Goal: Information Seeking & Learning: Learn about a topic

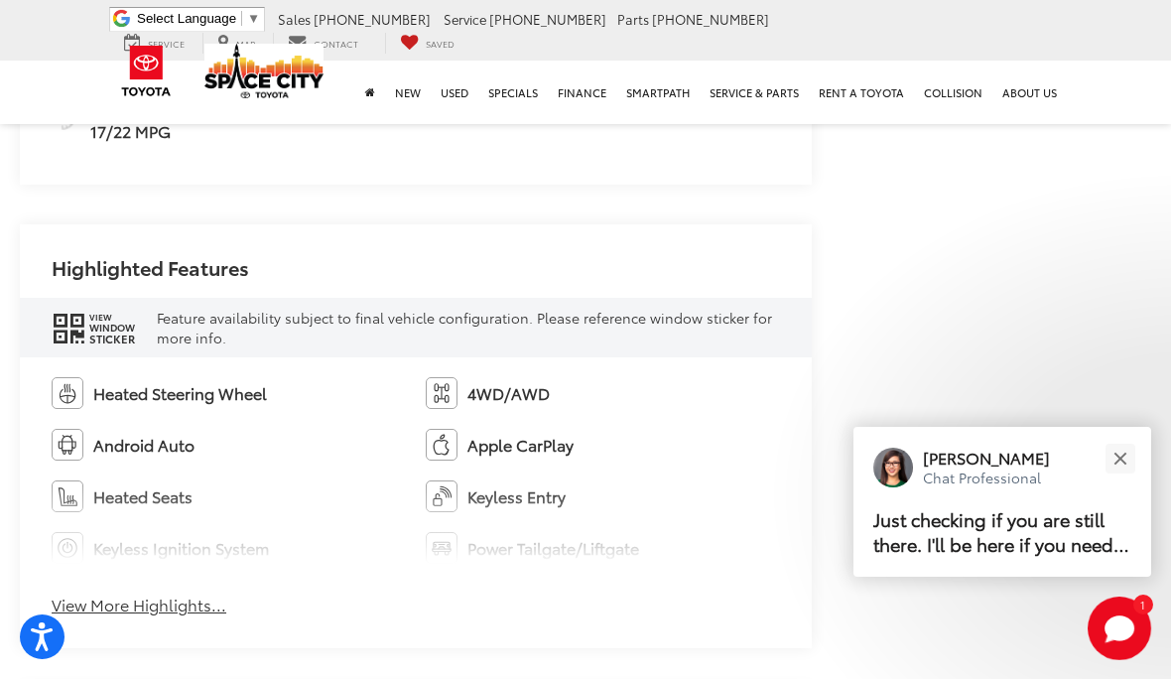
scroll to position [1208, 0]
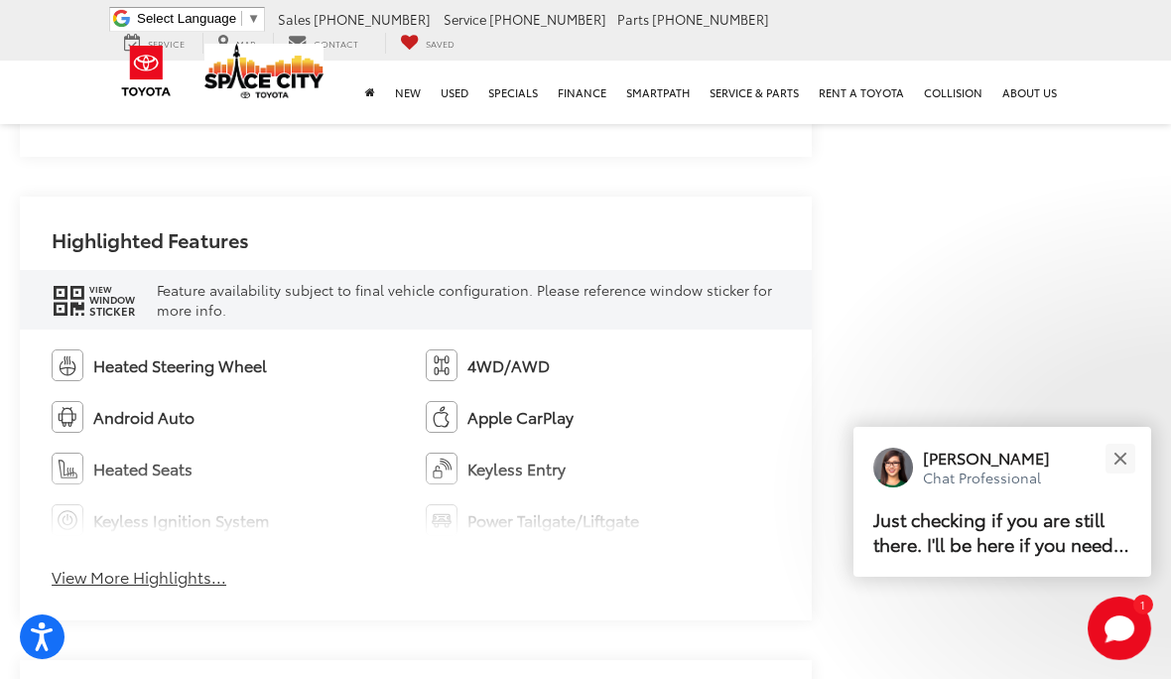
click at [132, 573] on button "View More Highlights..." at bounding box center [139, 577] width 175 height 23
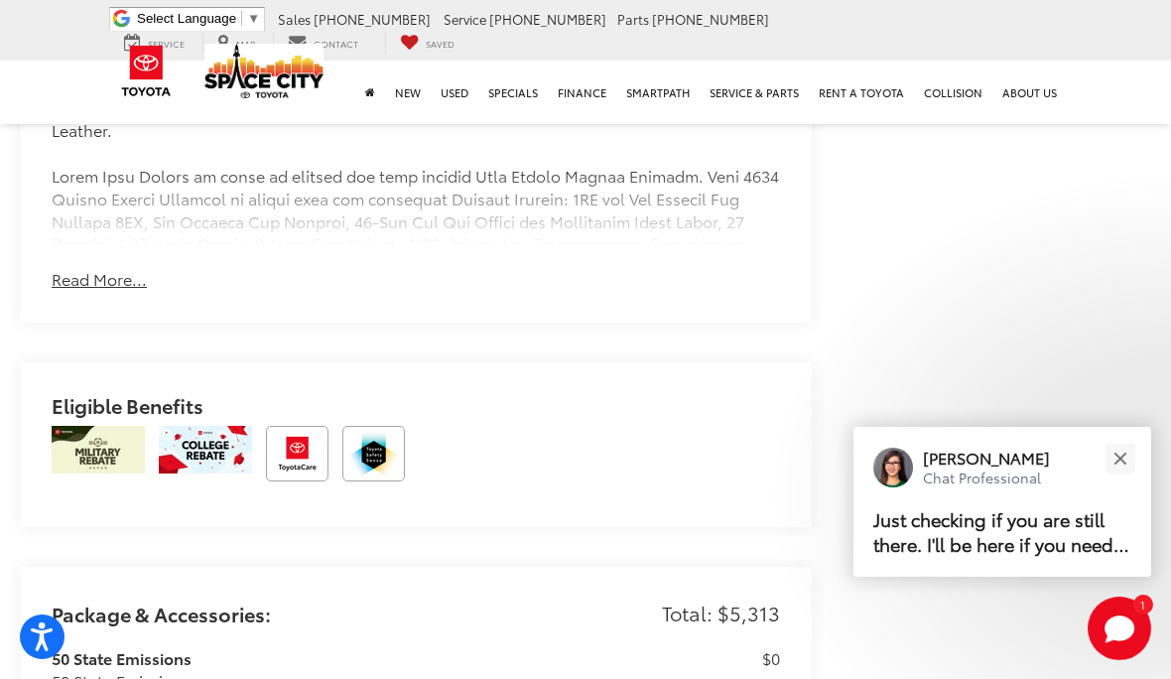
scroll to position [2229, 0]
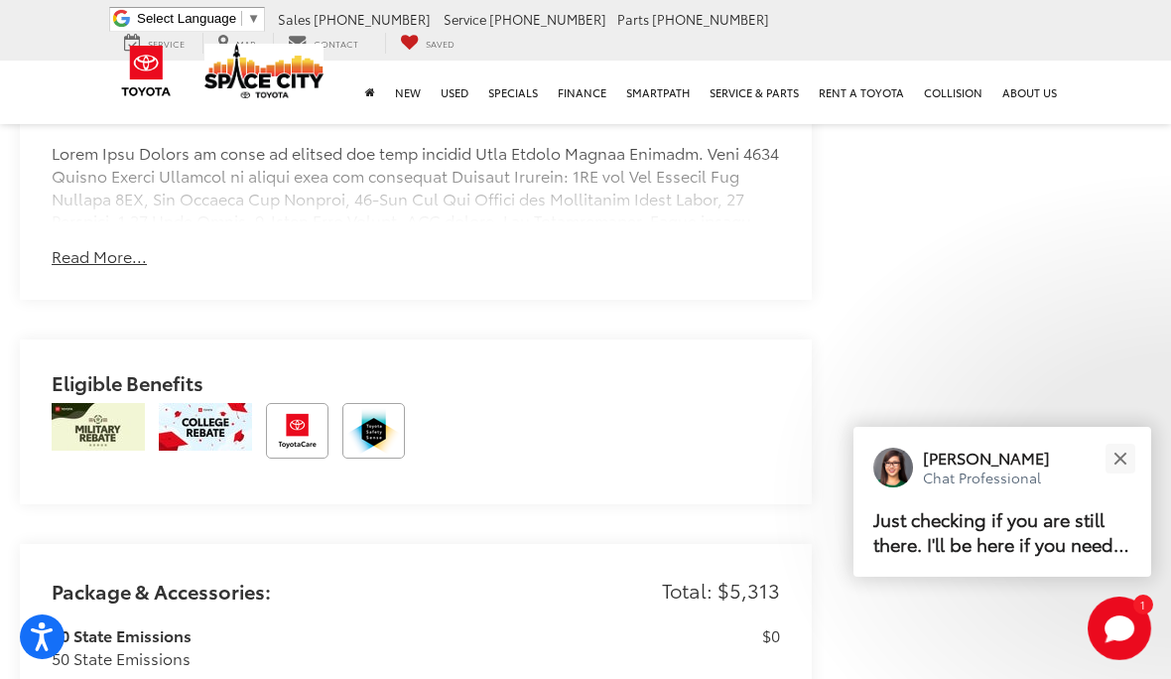
click at [100, 255] on button "Read More..." at bounding box center [99, 256] width 95 height 23
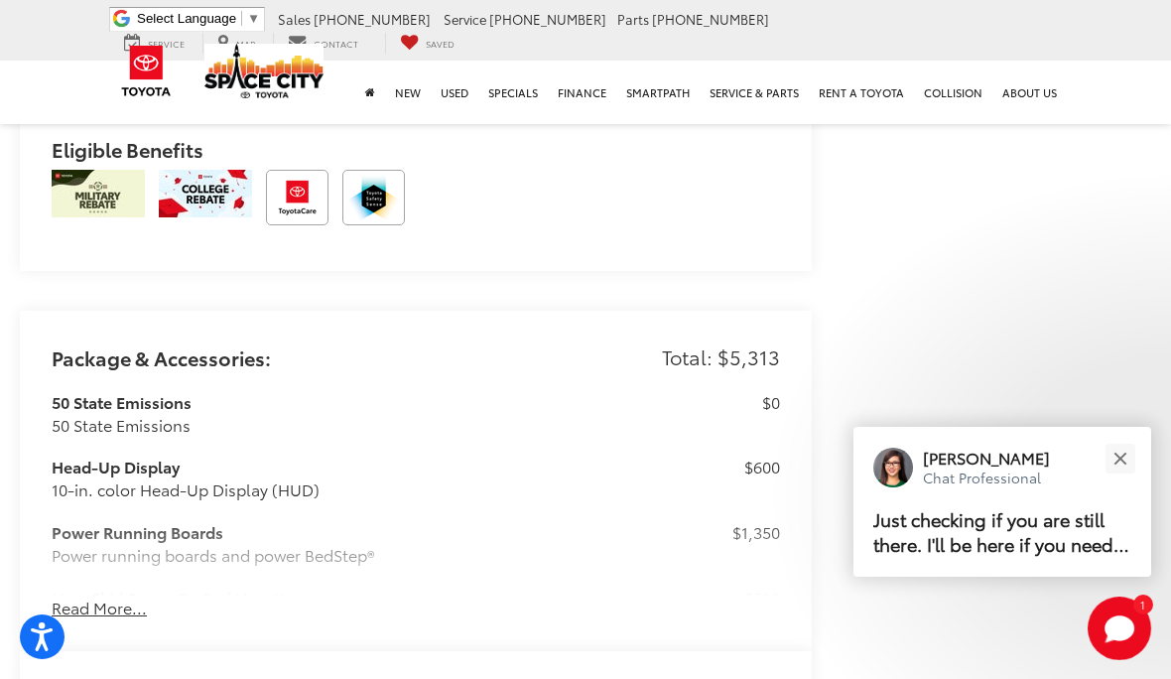
scroll to position [3190, 0]
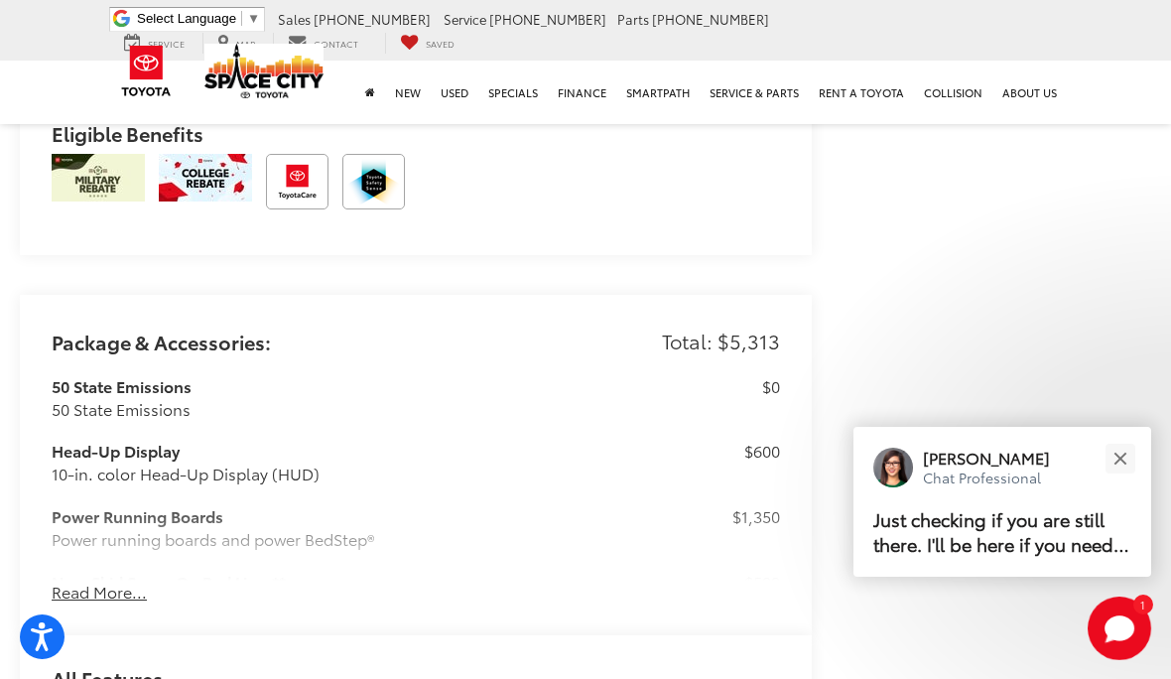
click at [113, 580] on button "Read More..." at bounding box center [99, 591] width 95 height 23
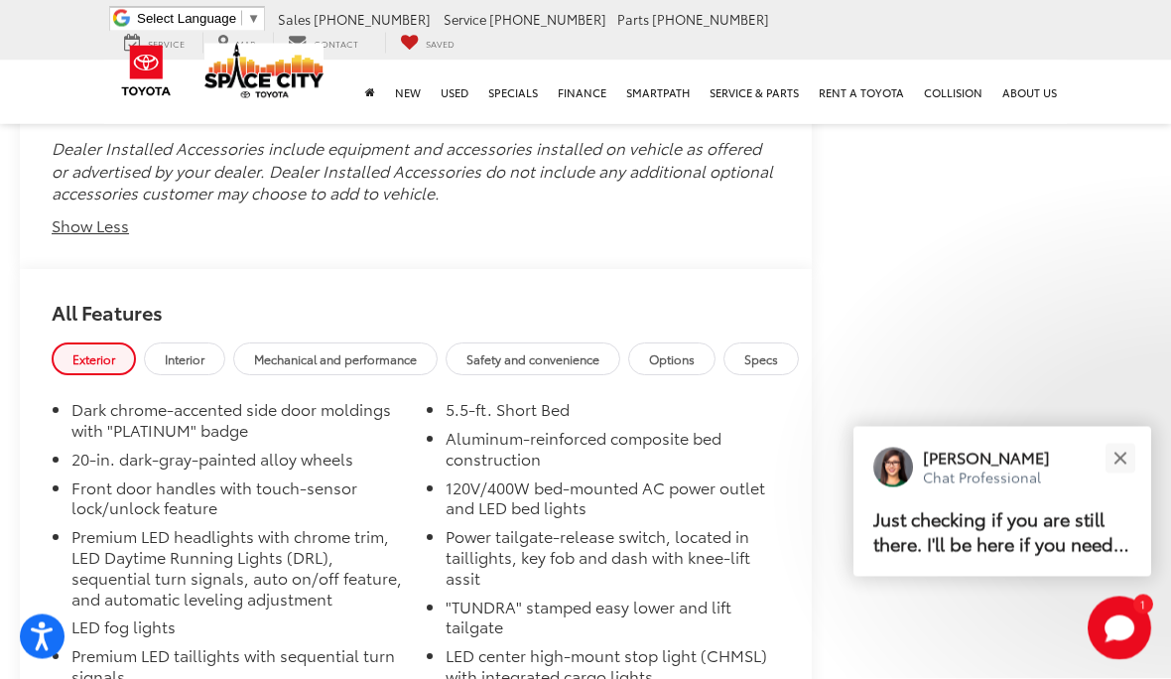
scroll to position [5169, 0]
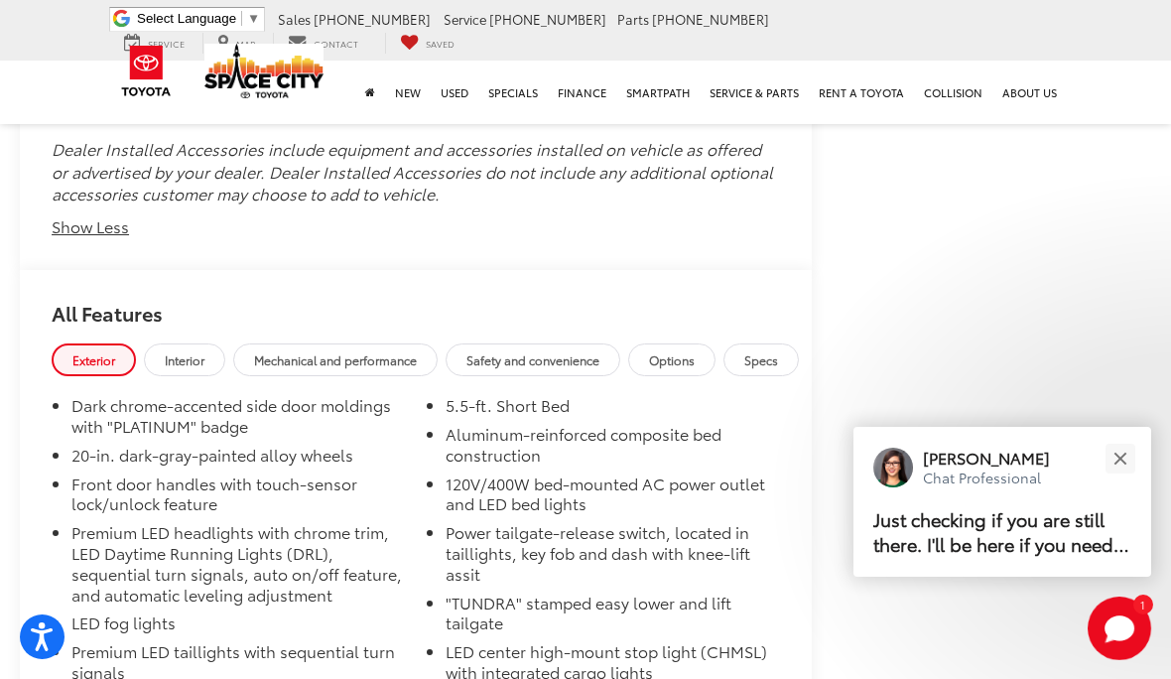
click at [185, 351] on span "Interior" at bounding box center [185, 359] width 40 height 17
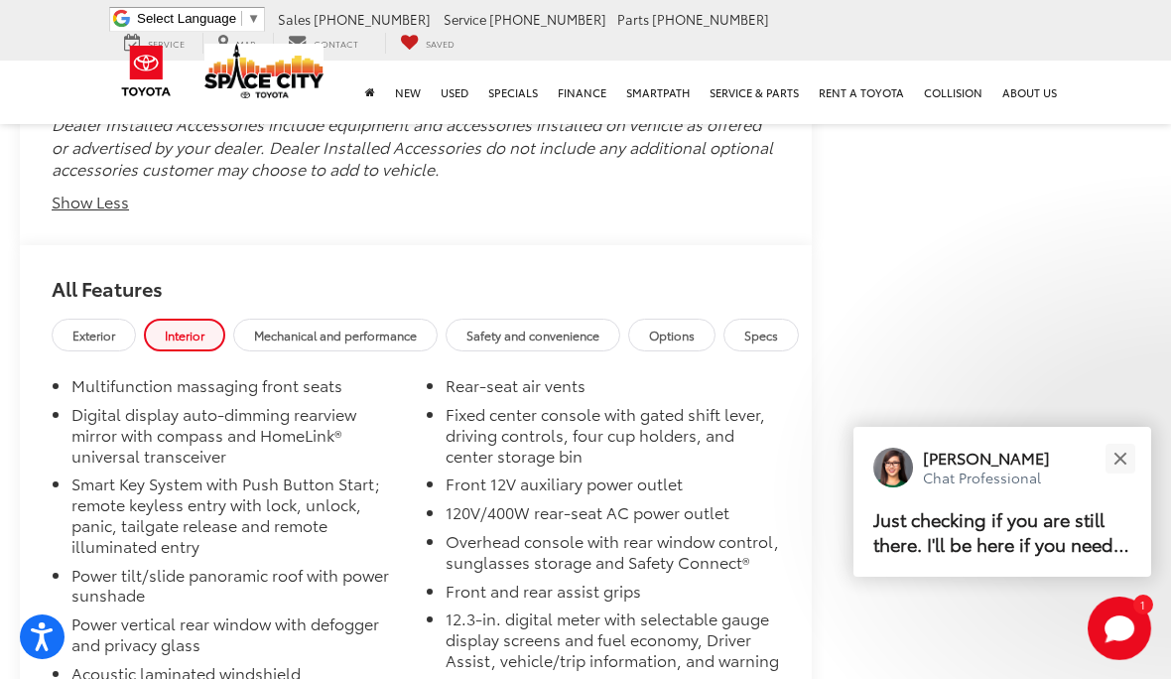
scroll to position [5194, 0]
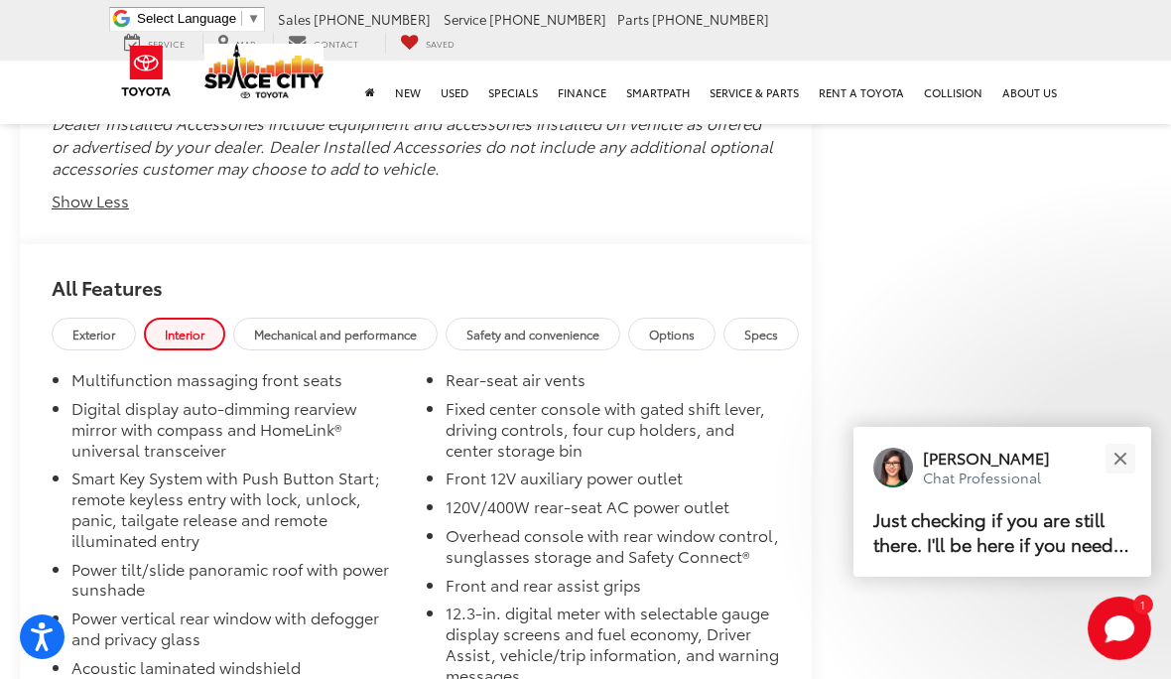
click at [695, 325] on span "Options" at bounding box center [672, 333] width 46 height 17
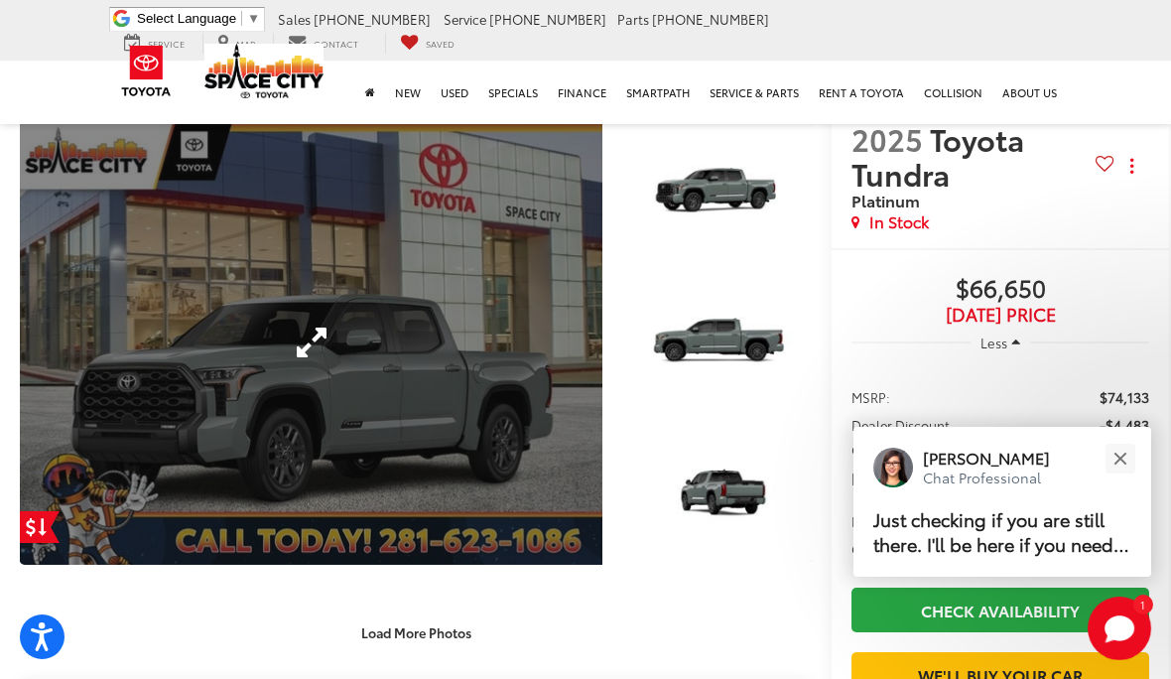
scroll to position [209, 0]
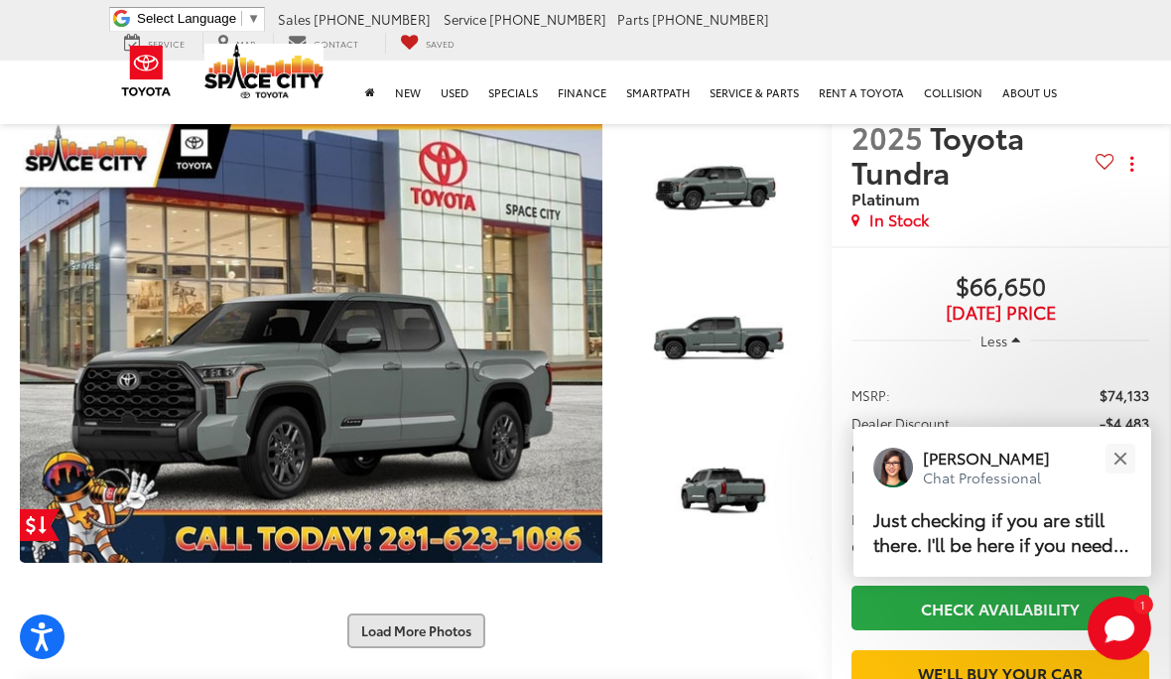
click at [429, 636] on button "Load More Photos" at bounding box center [416, 630] width 138 height 35
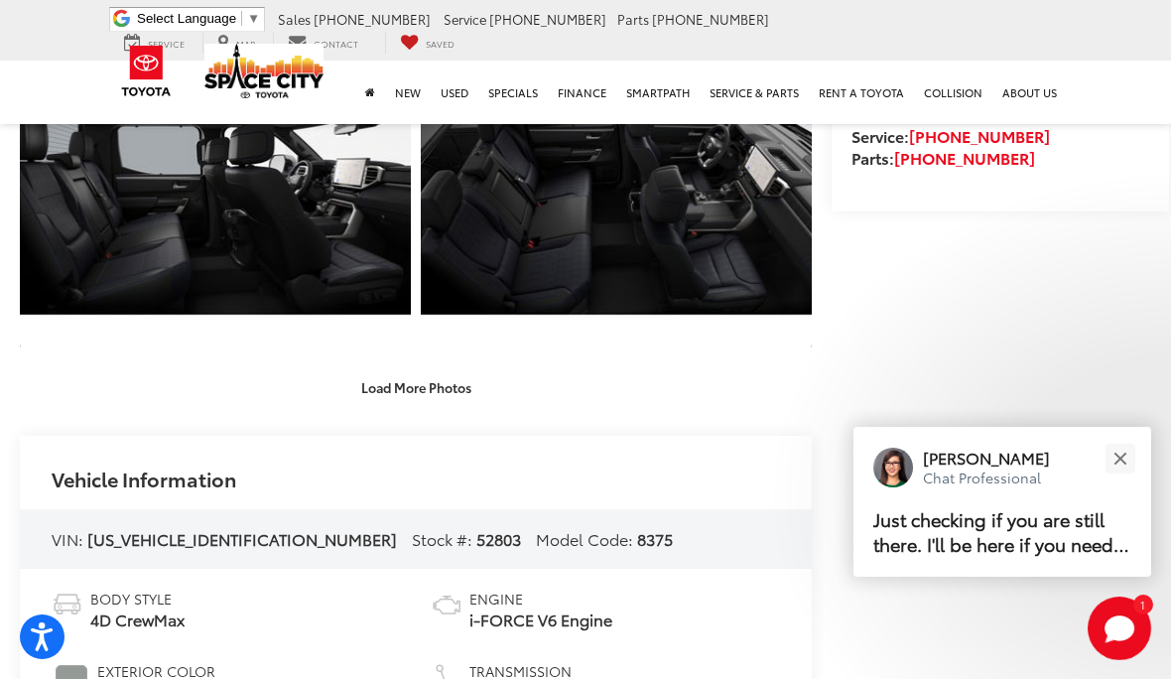
scroll to position [1047, 0]
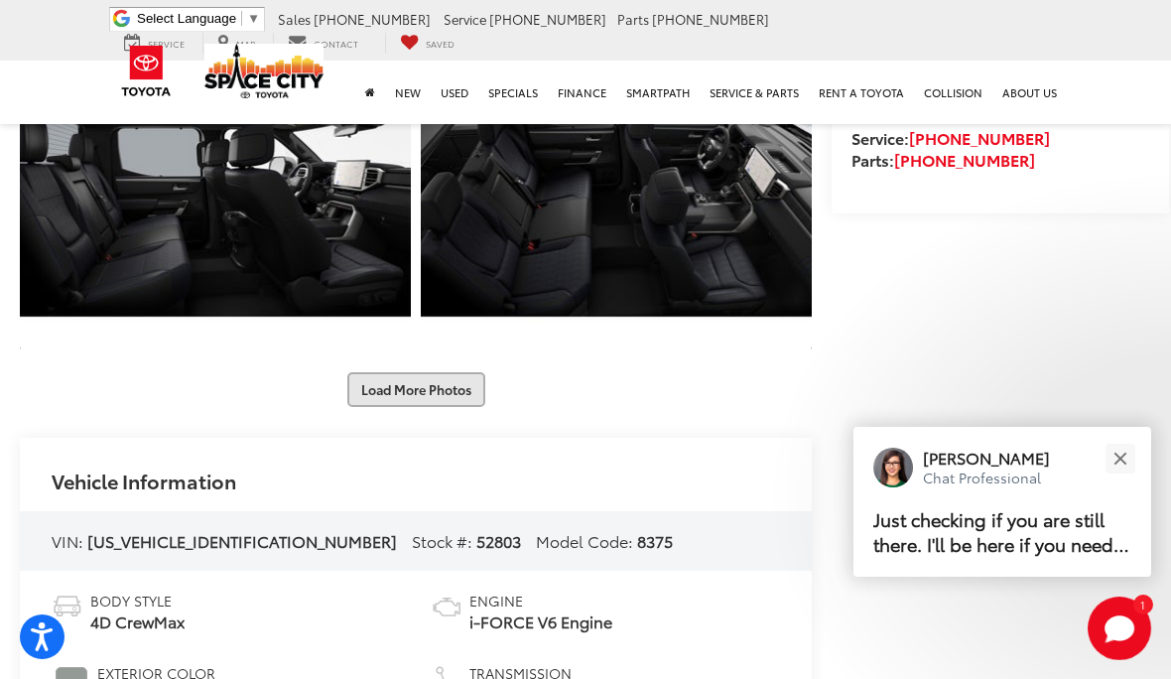
click at [418, 398] on button "Load More Photos" at bounding box center [416, 389] width 138 height 35
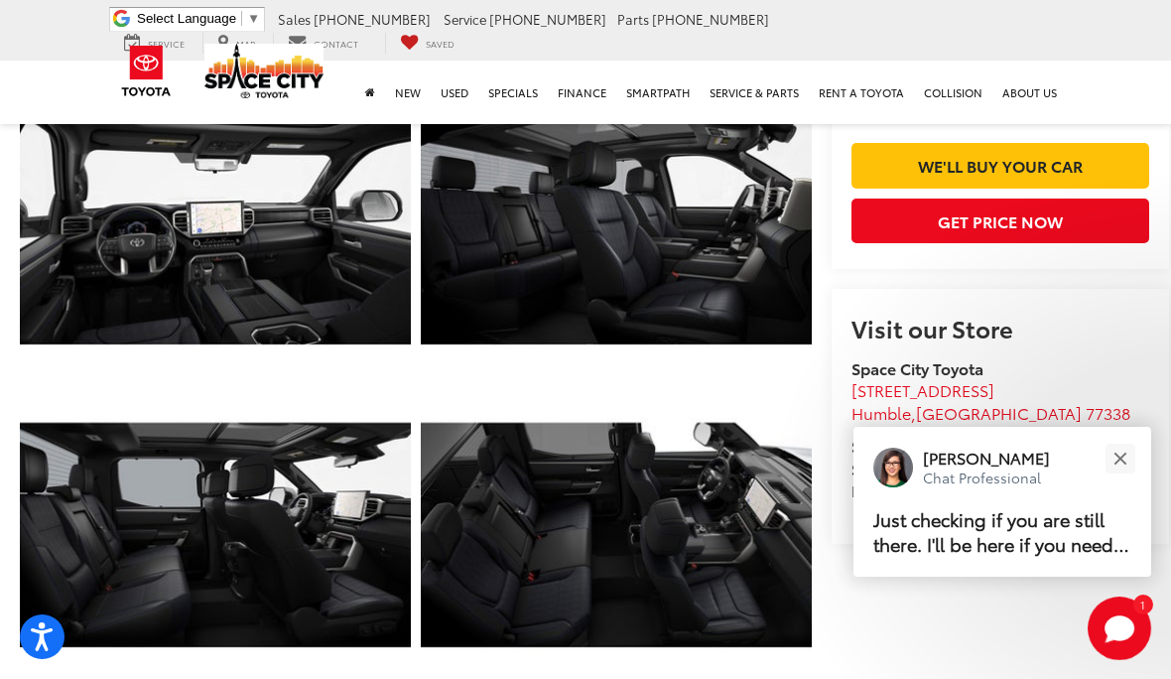
scroll to position [725, 0]
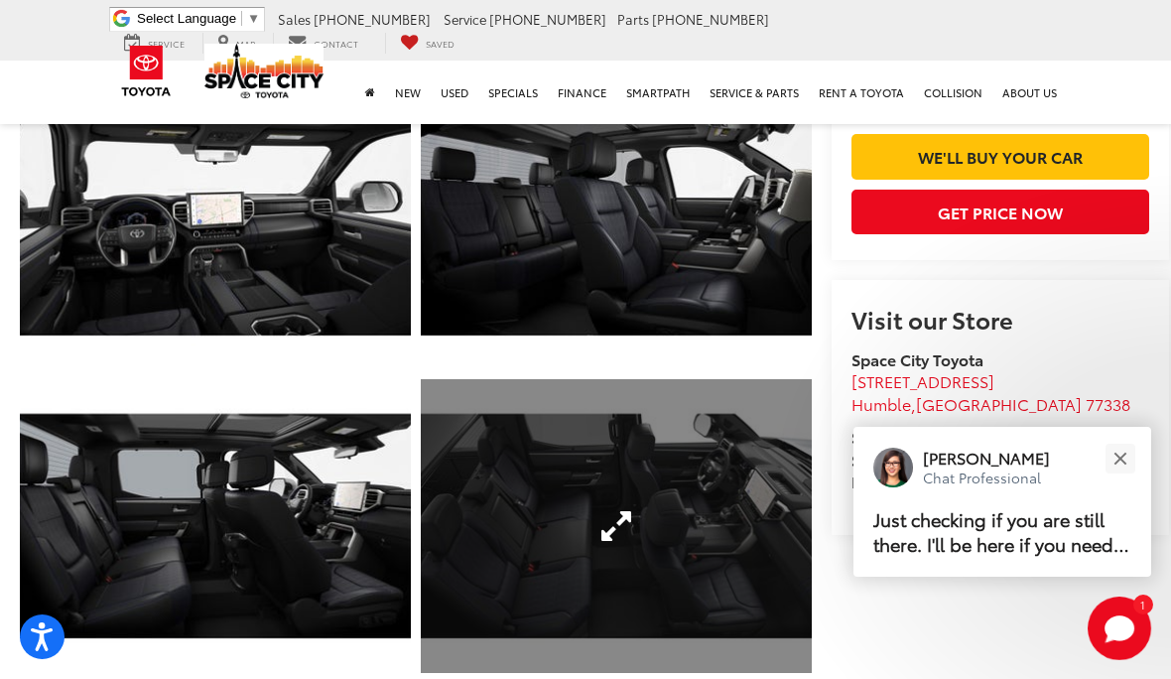
click at [628, 560] on link "Expand Photo 7" at bounding box center [616, 526] width 391 height 294
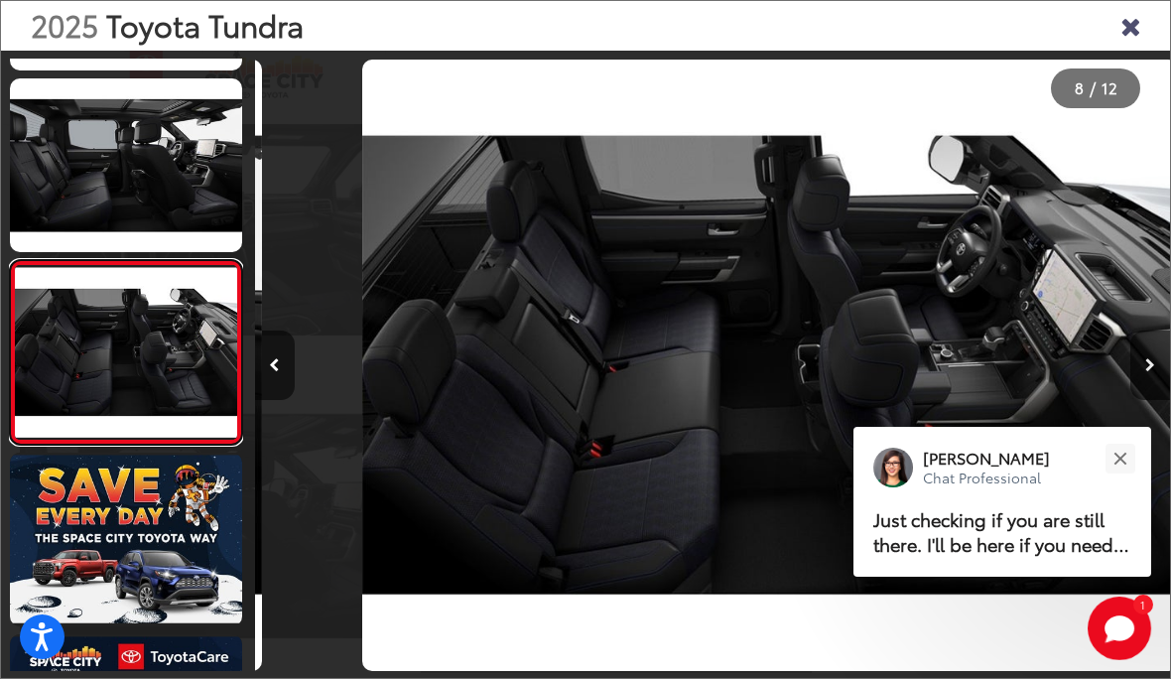
scroll to position [1073, 0]
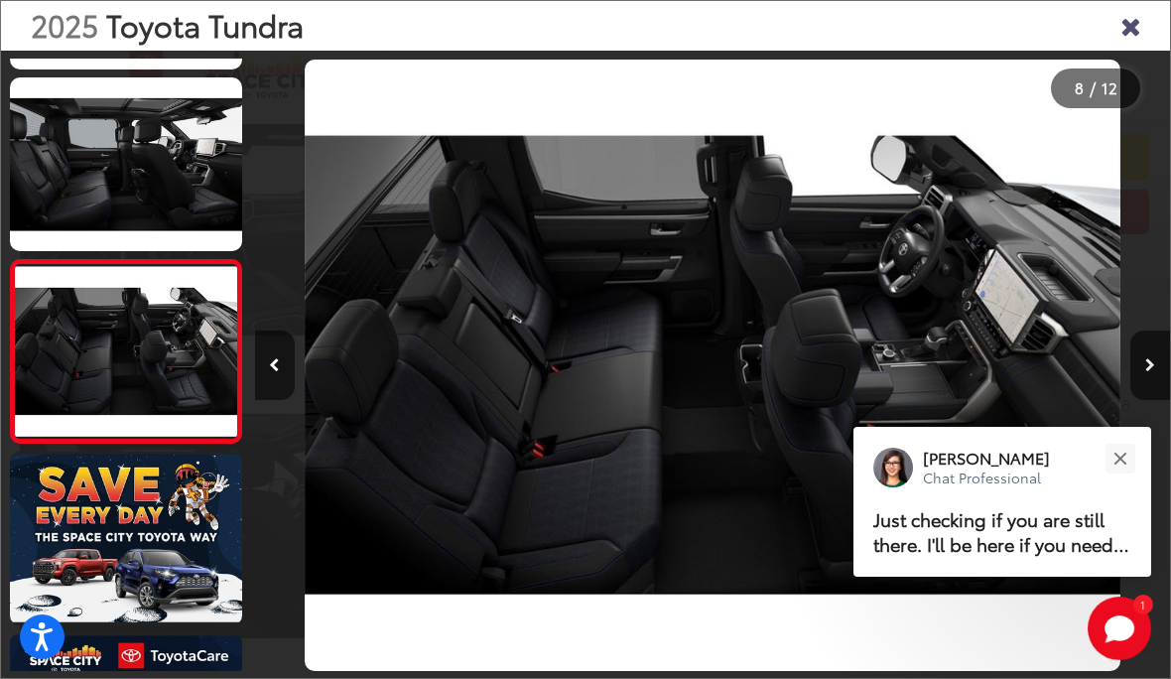
click at [641, 481] on img "2025 Toyota Tundra Platinum 7" at bounding box center [713, 365] width 816 height 611
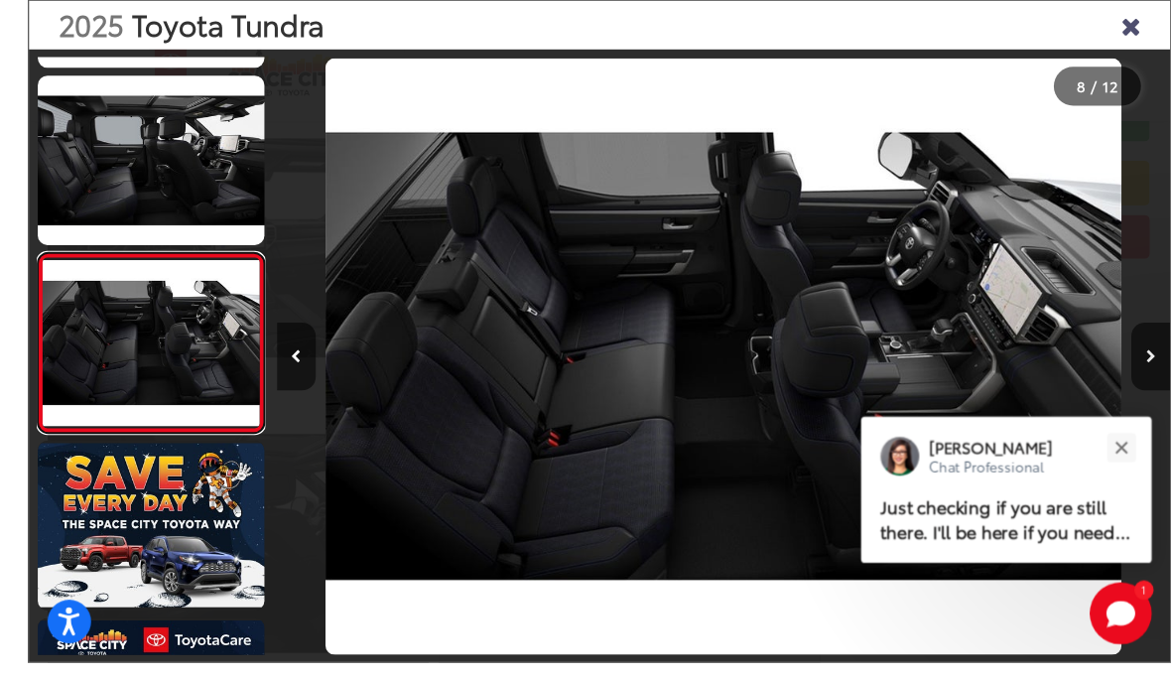
scroll to position [785, 0]
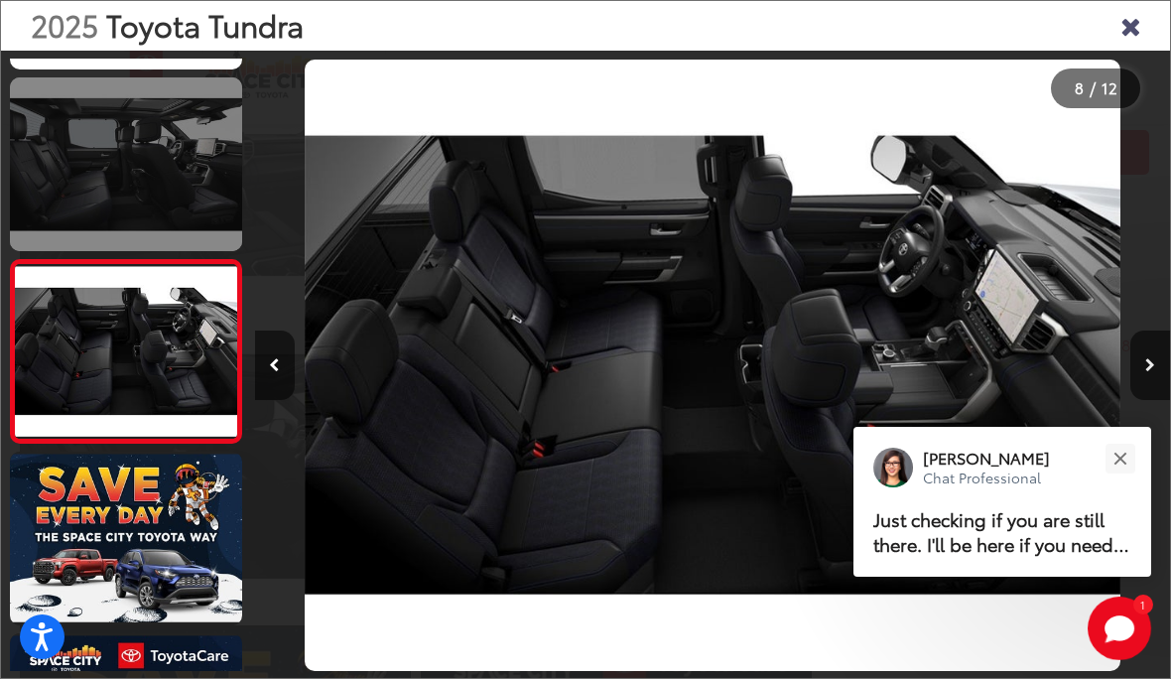
click at [160, 151] on link at bounding box center [126, 164] width 232 height 174
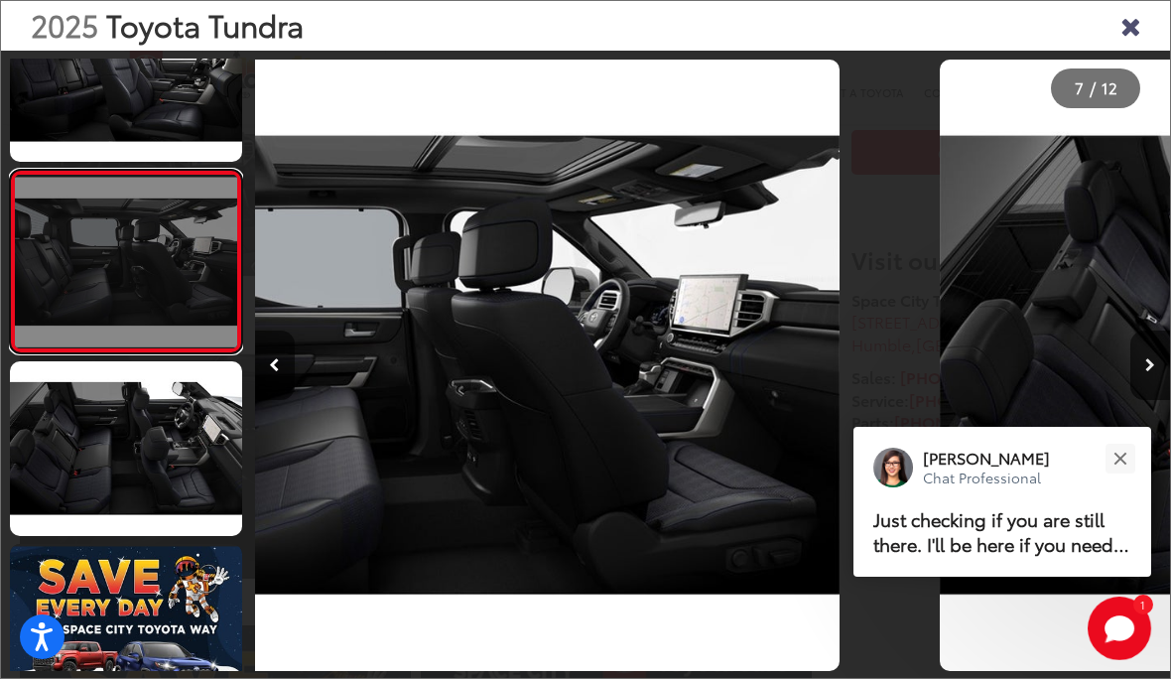
scroll to position [935, 0]
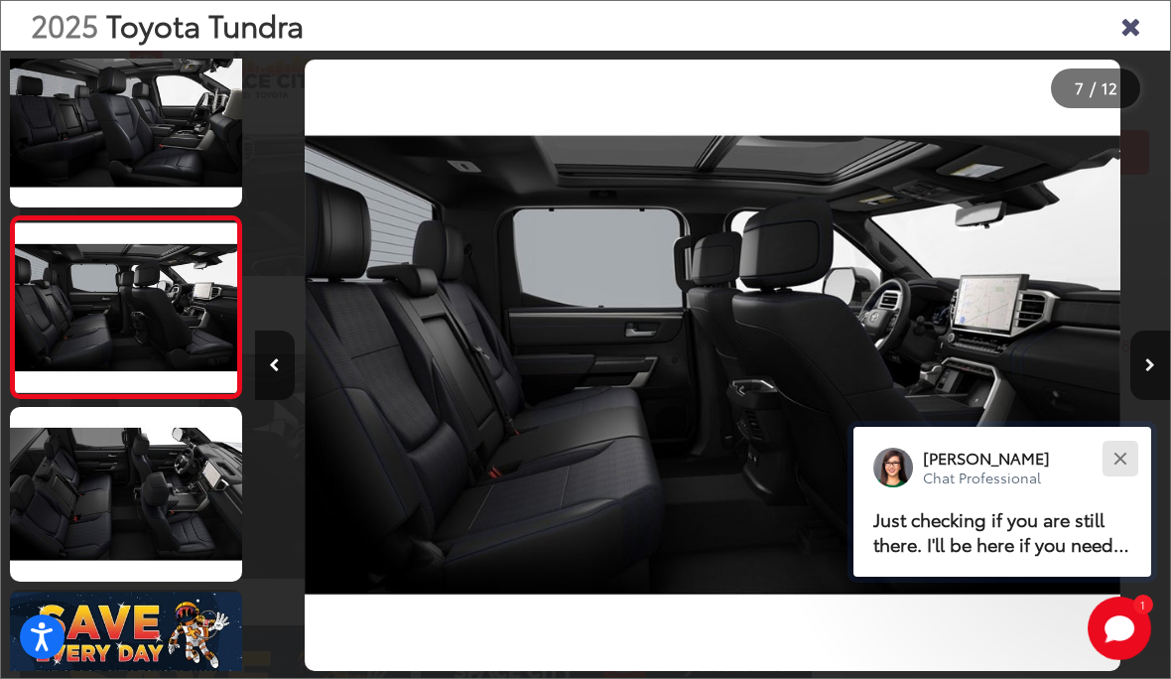
click at [1099, 450] on button "Close" at bounding box center [1119, 458] width 43 height 43
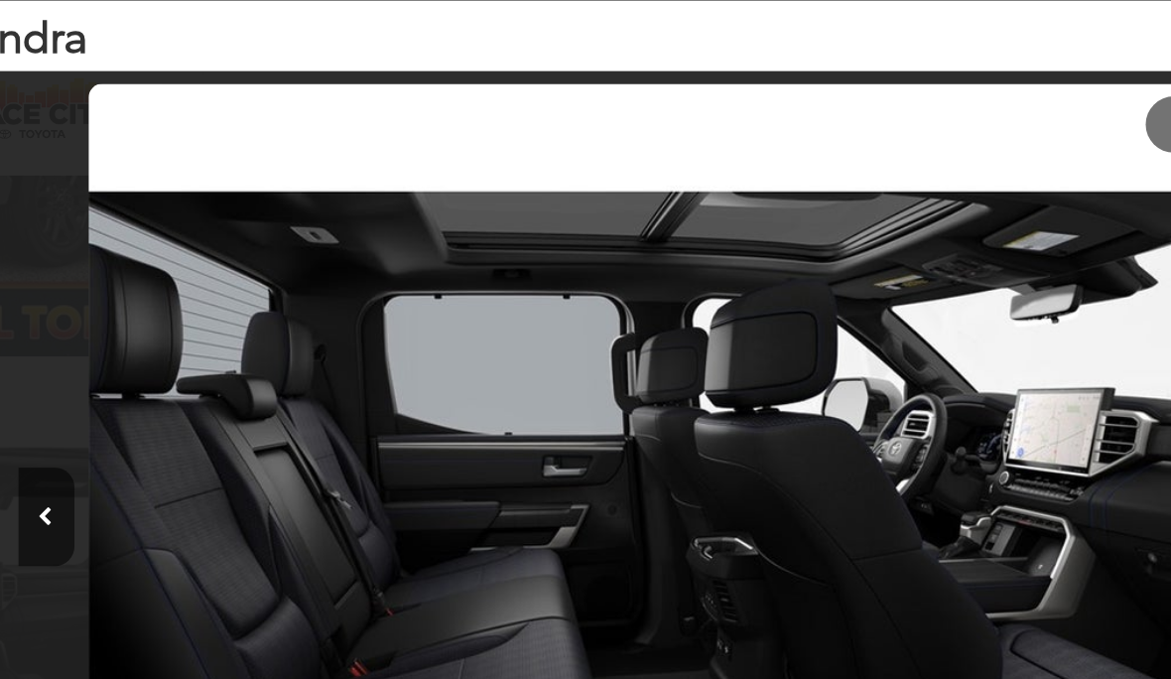
scroll to position [478, 0]
click at [269, 372] on icon "Previous image" at bounding box center [274, 365] width 11 height 14
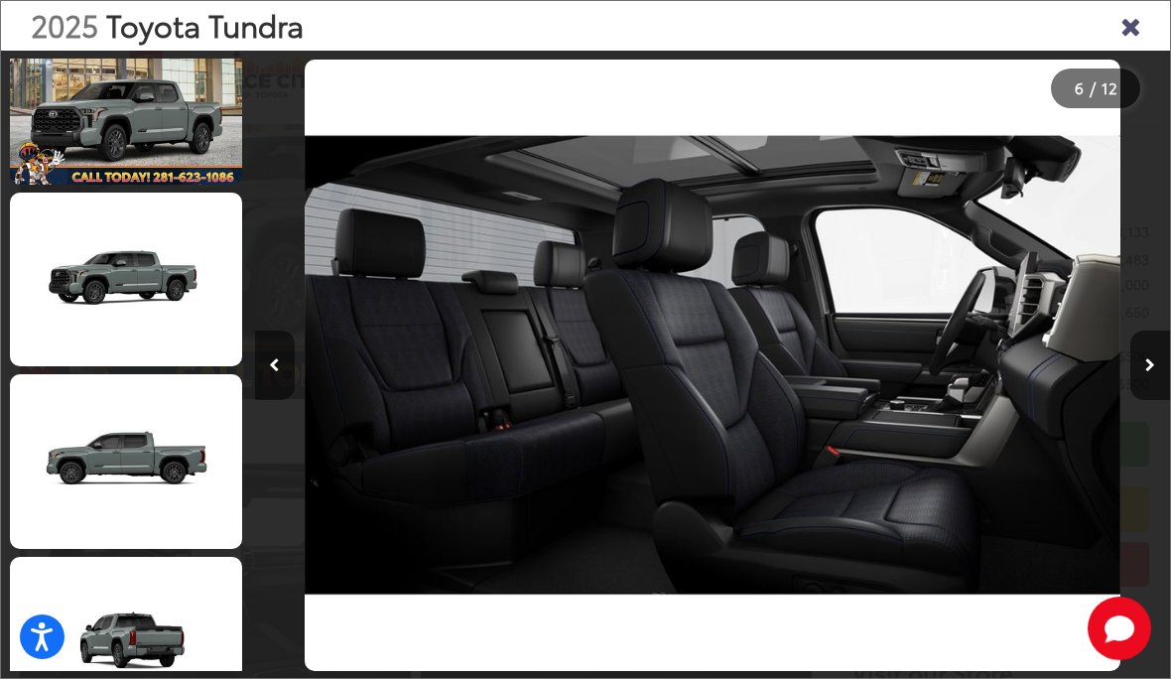
scroll to position [50, 0]
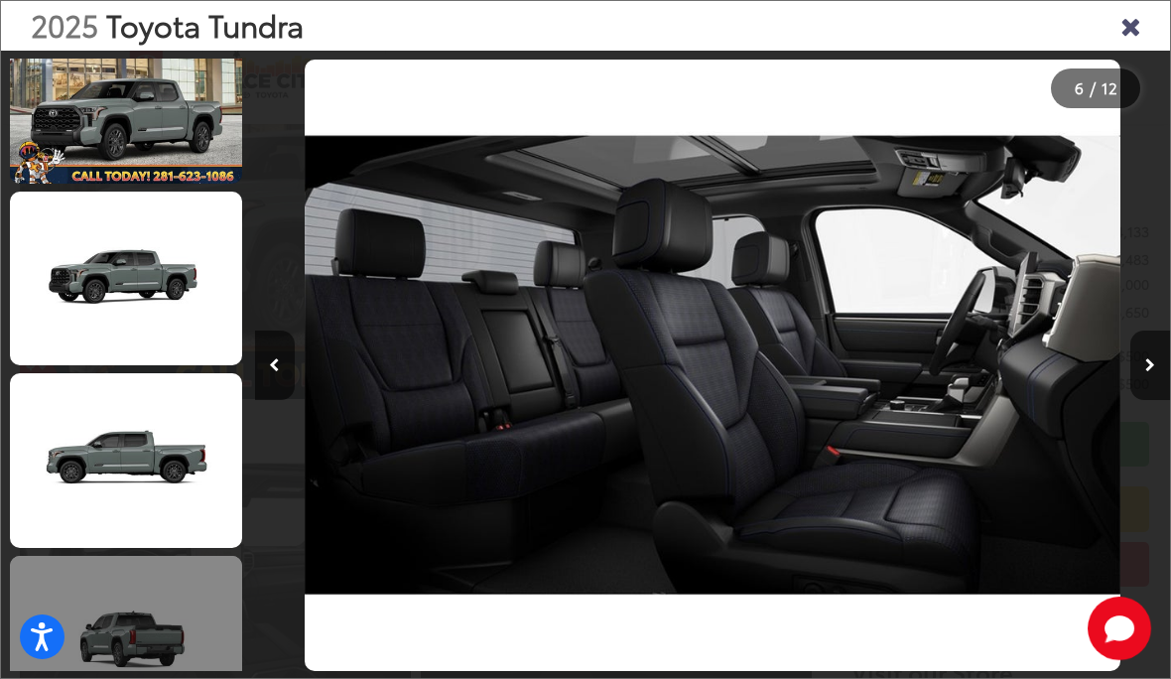
click at [177, 594] on link at bounding box center [126, 643] width 232 height 174
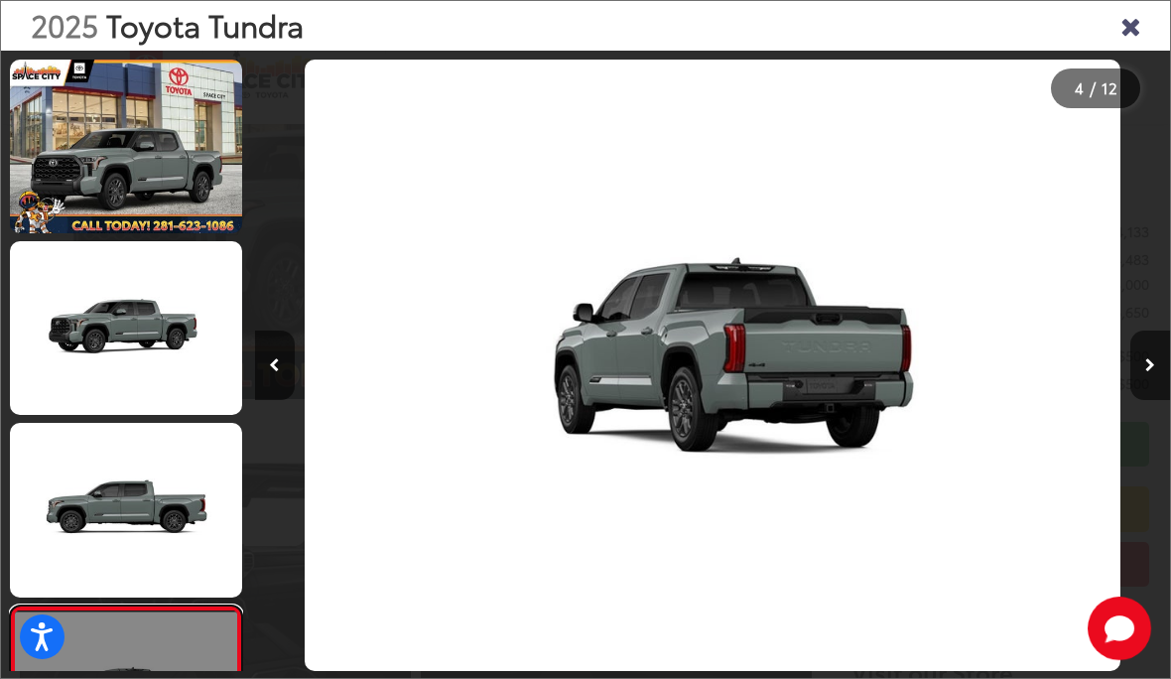
scroll to position [0, 0]
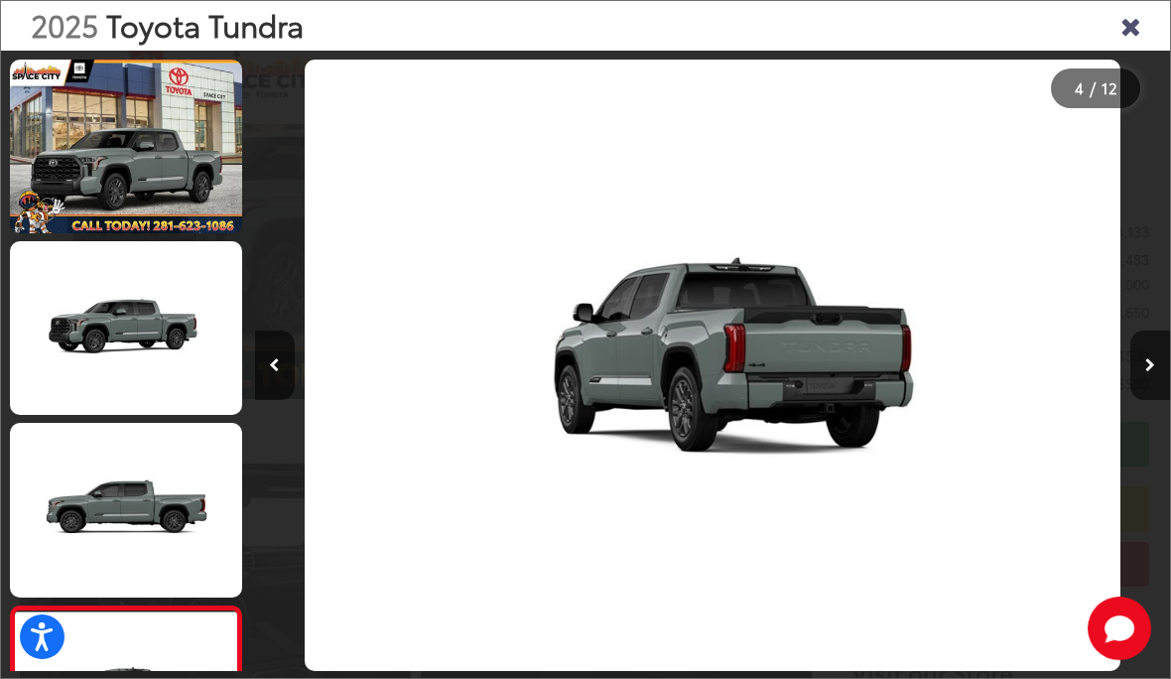
click at [1129, 25] on icon "Close gallery" at bounding box center [1130, 25] width 20 height 26
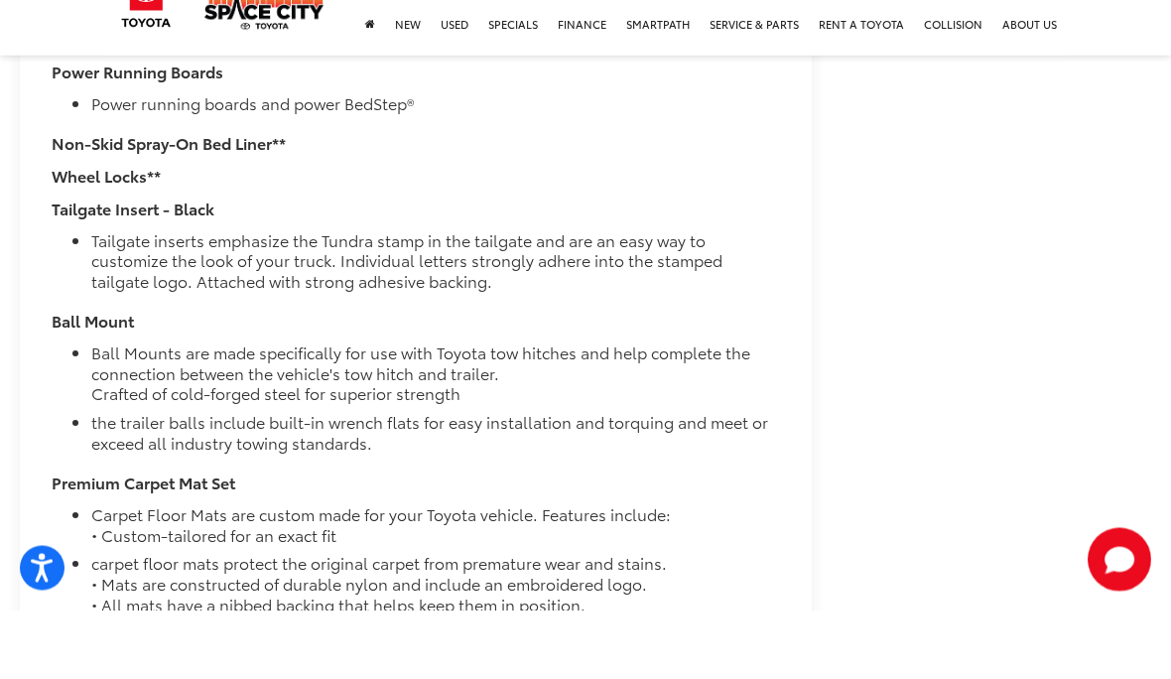
scroll to position [6925, 0]
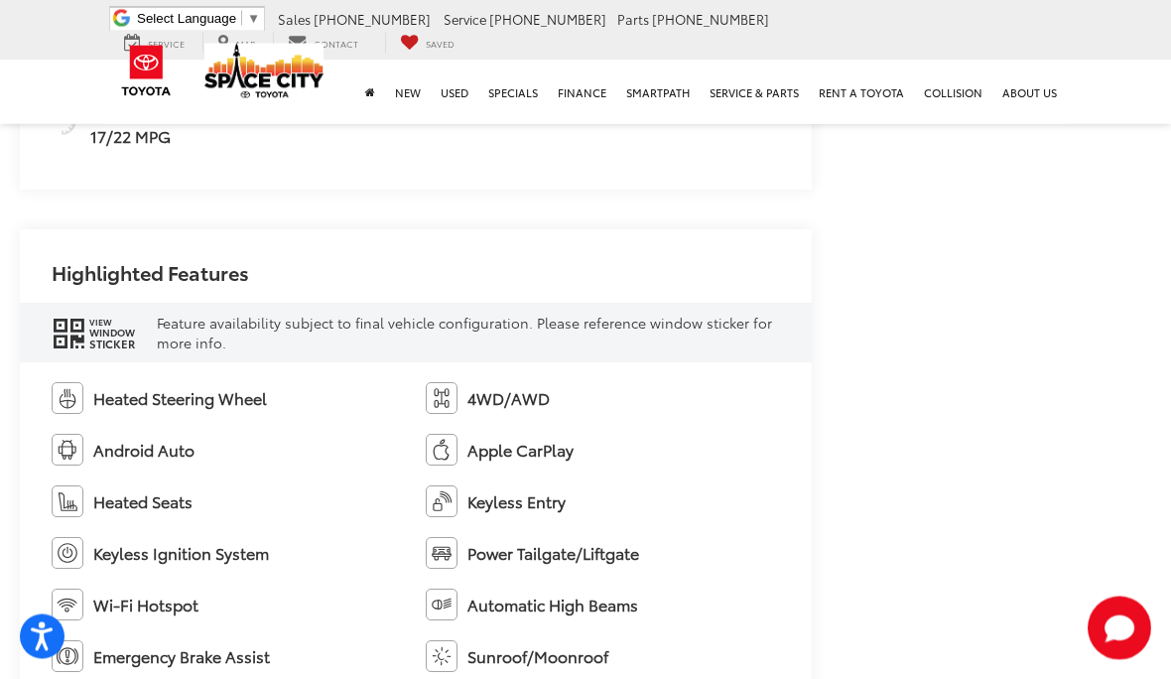
scroll to position [2267, 0]
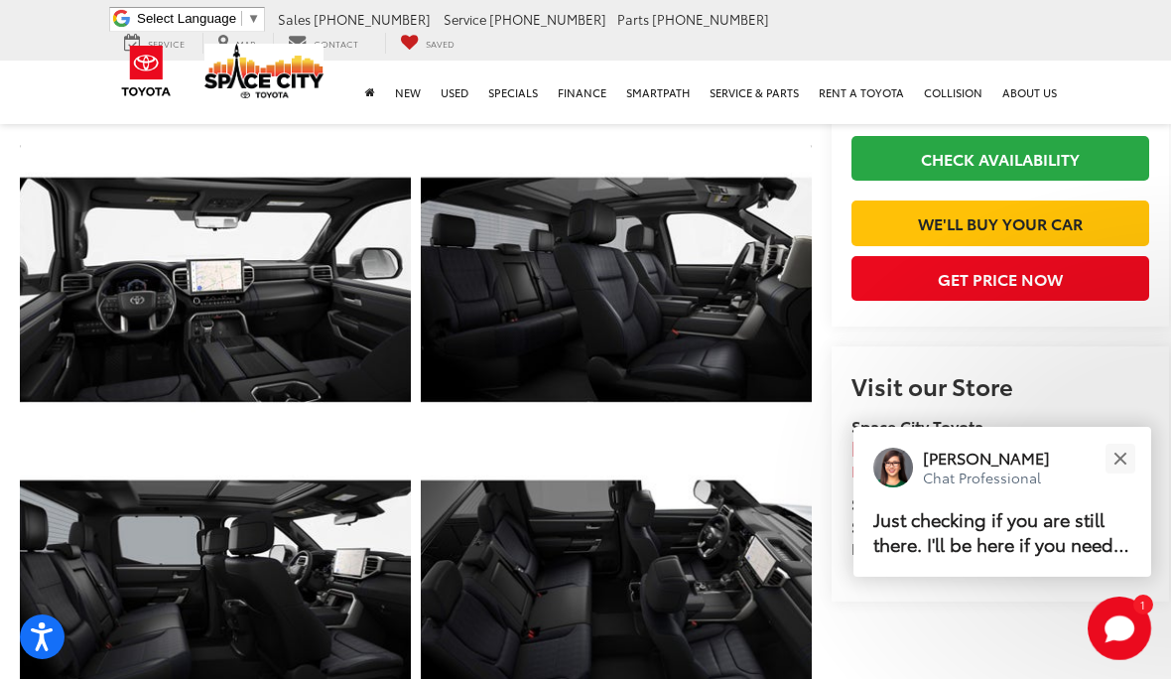
scroll to position [745, 0]
